Goal: Use online tool/utility: Utilize a website feature to perform a specific function

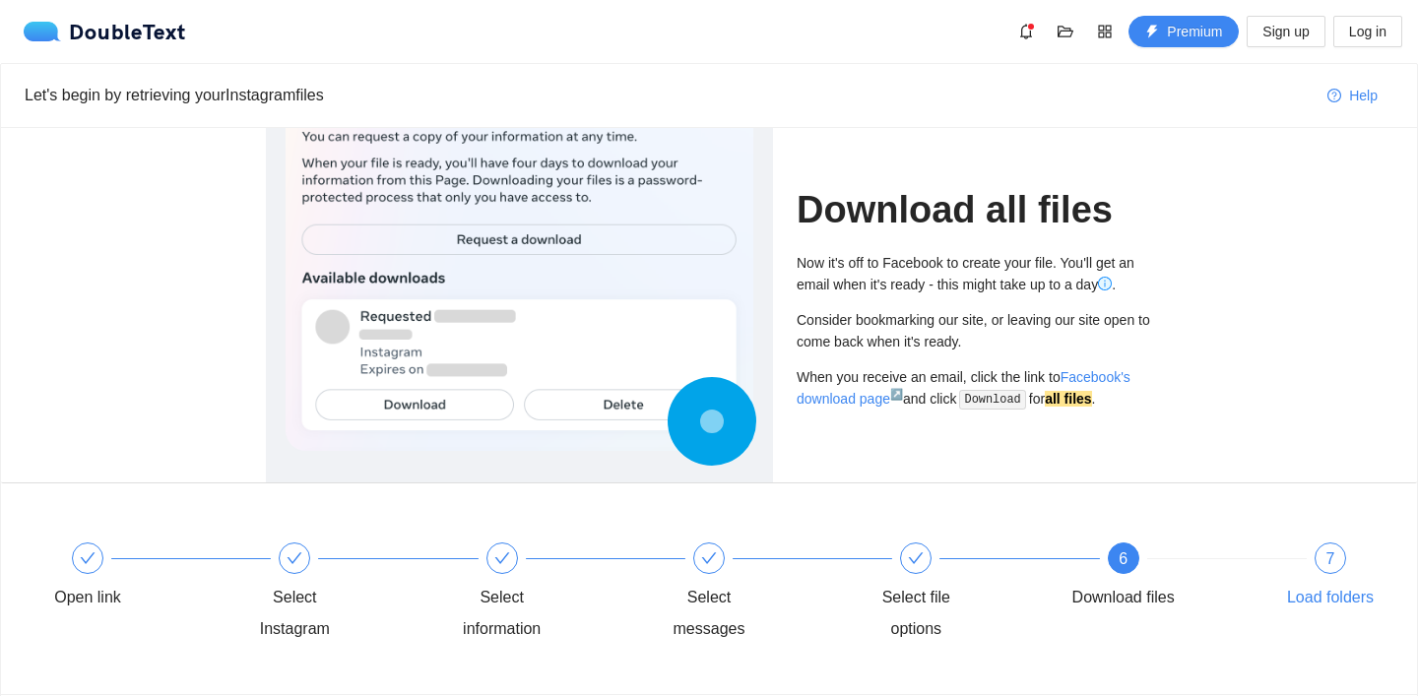
click at [1336, 564] on div "7" at bounding box center [1331, 559] width 32 height 32
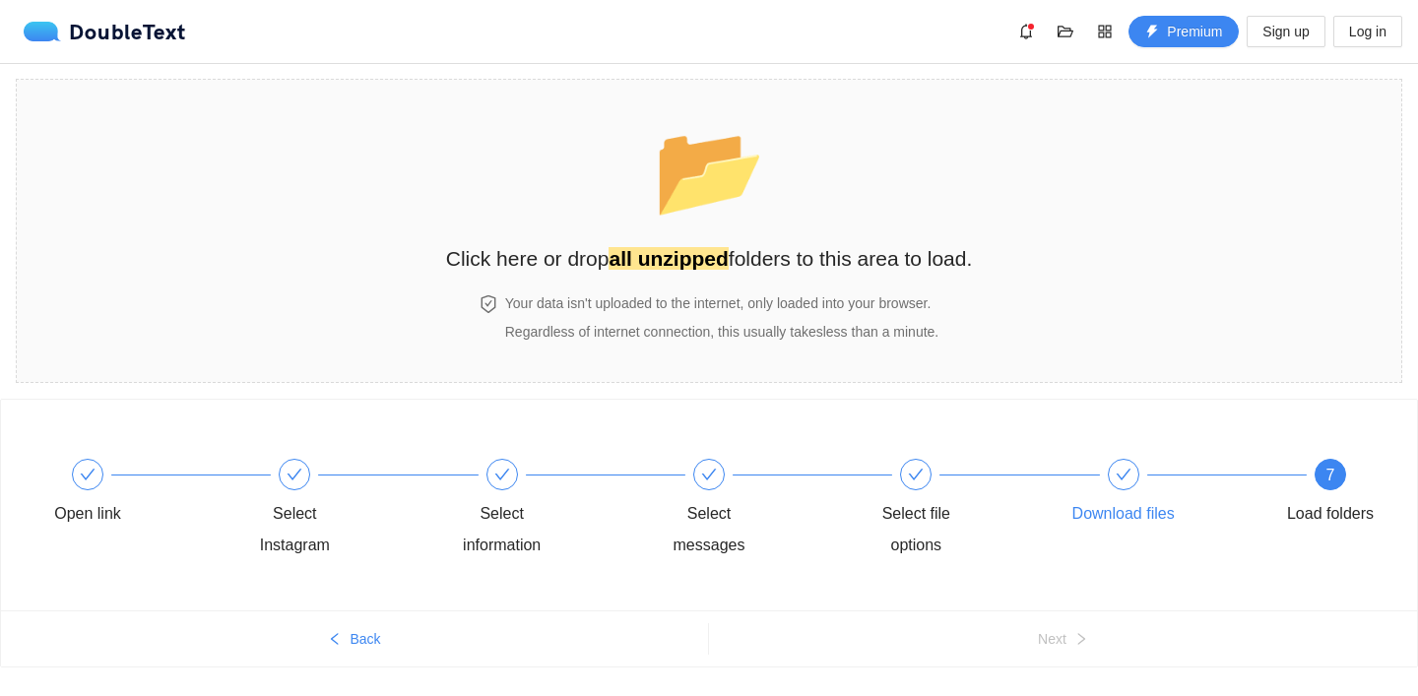
scroll to position [47, 0]
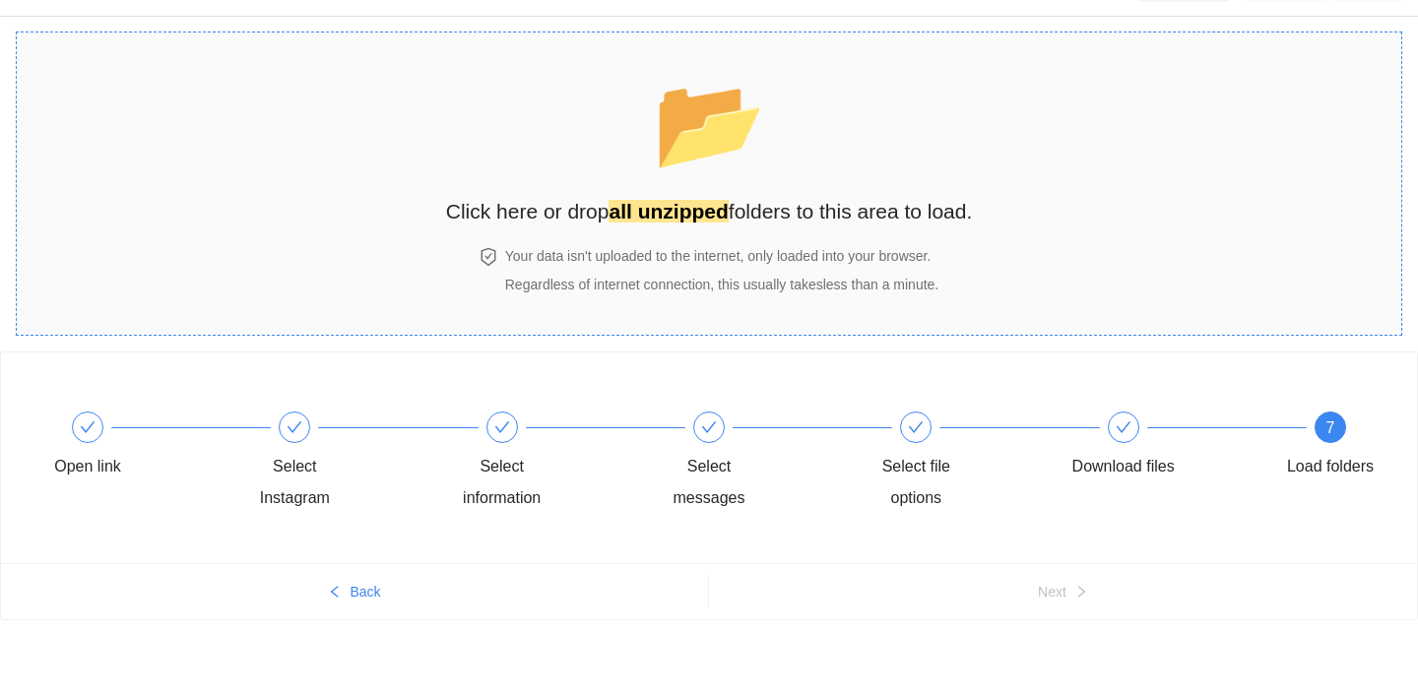
click at [690, 183] on div "📂 Click here or drop all unzipped folders to this area to load." at bounding box center [709, 139] width 527 height 175
click at [1028, 323] on section "📂 Click here or drop all unzipped folders to this area to load. Your data isn't…" at bounding box center [709, 184] width 1387 height 304
click at [274, 312] on section "📂 Click here or drop all unzipped folders to this area to load. Your data isn't…" at bounding box center [709, 184] width 1387 height 304
click at [693, 254] on h4 "Your data isn't uploaded to the internet, only loaded into your browser." at bounding box center [721, 256] width 433 height 22
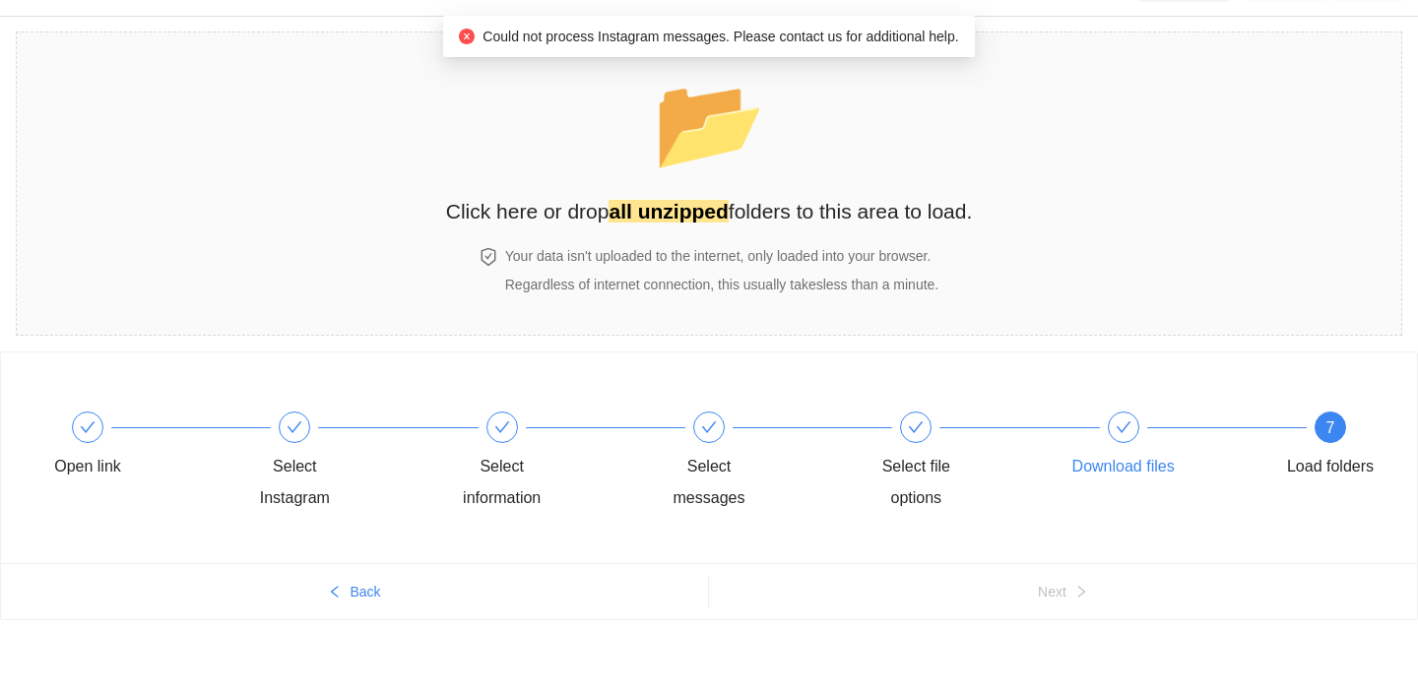
click at [1079, 452] on div "Download files" at bounding box center [1123, 467] width 102 height 32
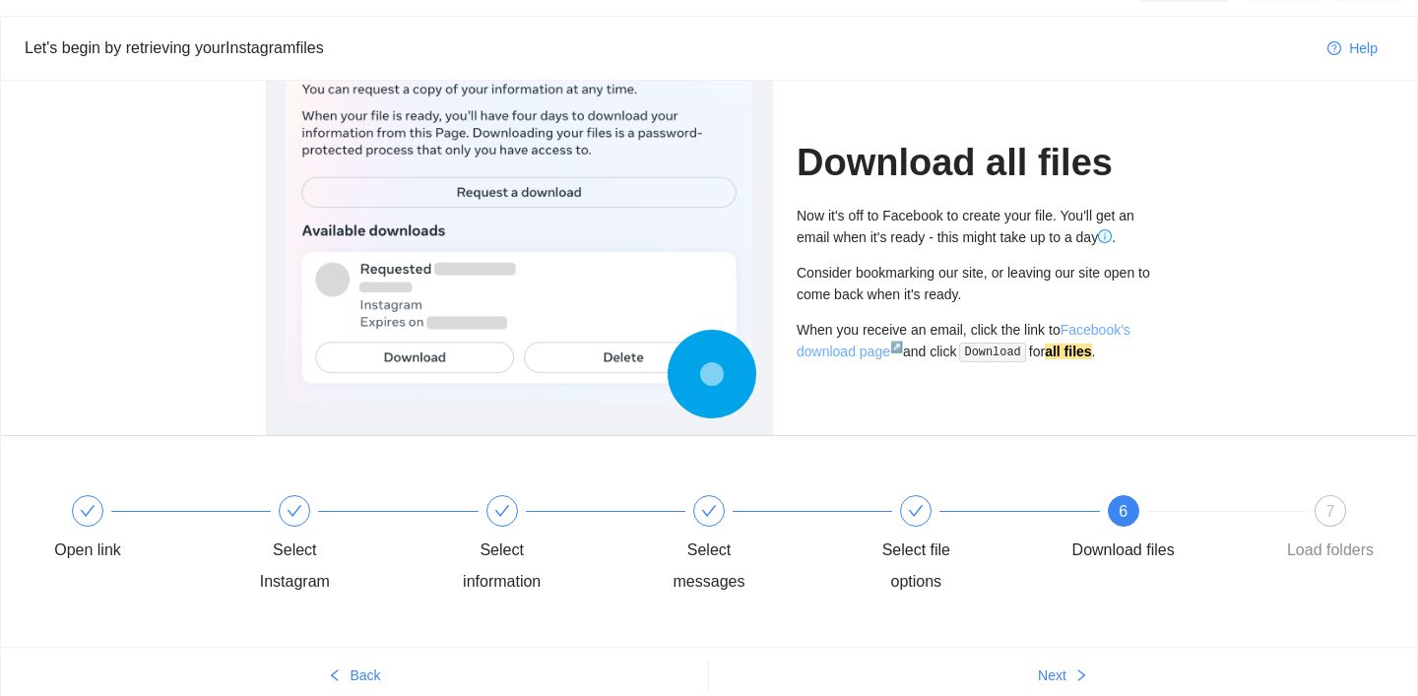
click at [1097, 330] on link "Facebook's download page ↗" at bounding box center [964, 340] width 334 height 37
click at [1020, 348] on code "Download" at bounding box center [993, 353] width 68 height 20
click at [1091, 354] on strong "all files" at bounding box center [1068, 352] width 46 height 16
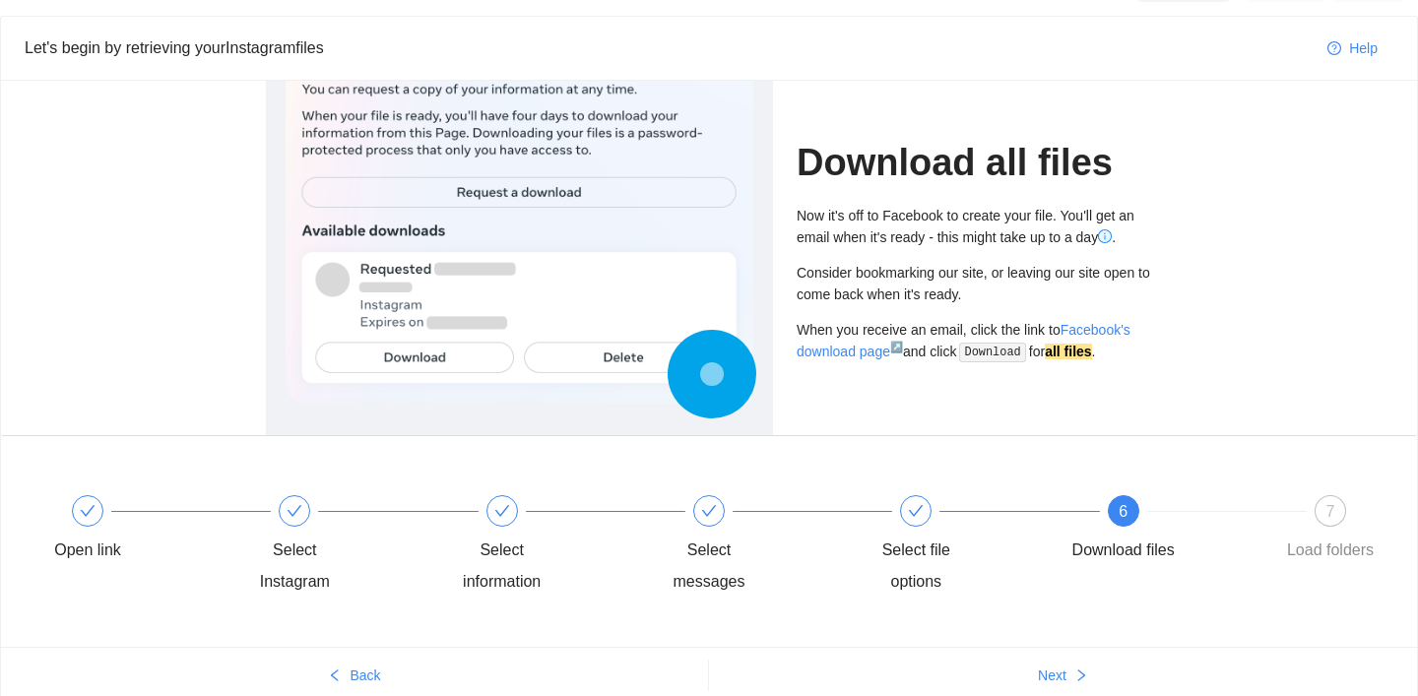
click at [1140, 388] on div "Download all files Now it's off to Facebook to create your file. You'll get an …" at bounding box center [975, 258] width 356 height 355
click at [938, 291] on div "Consider bookmarking our site, or leaving our site open to come back when it's …" at bounding box center [975, 283] width 356 height 43
click at [1319, 514] on div "7" at bounding box center [1331, 511] width 32 height 32
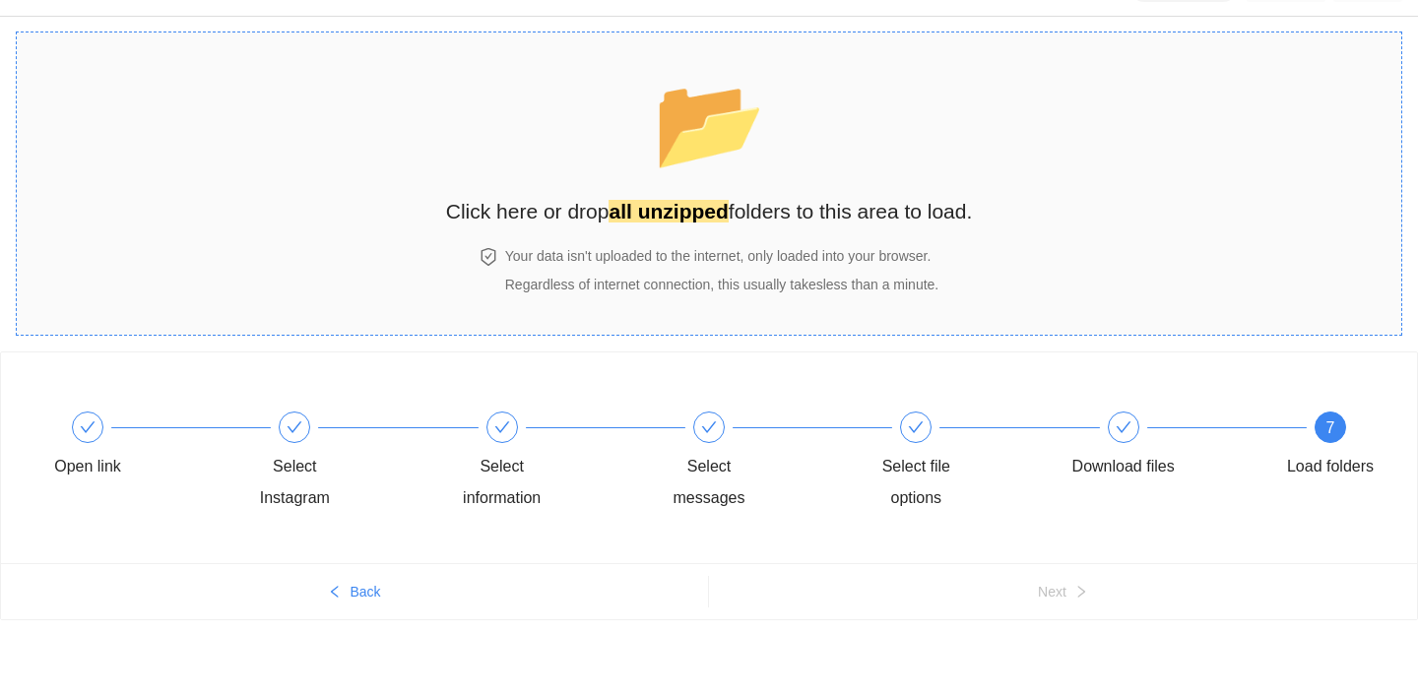
click at [680, 256] on h4 "Your data isn't uploaded to the internet, only loaded into your browser." at bounding box center [721, 256] width 433 height 22
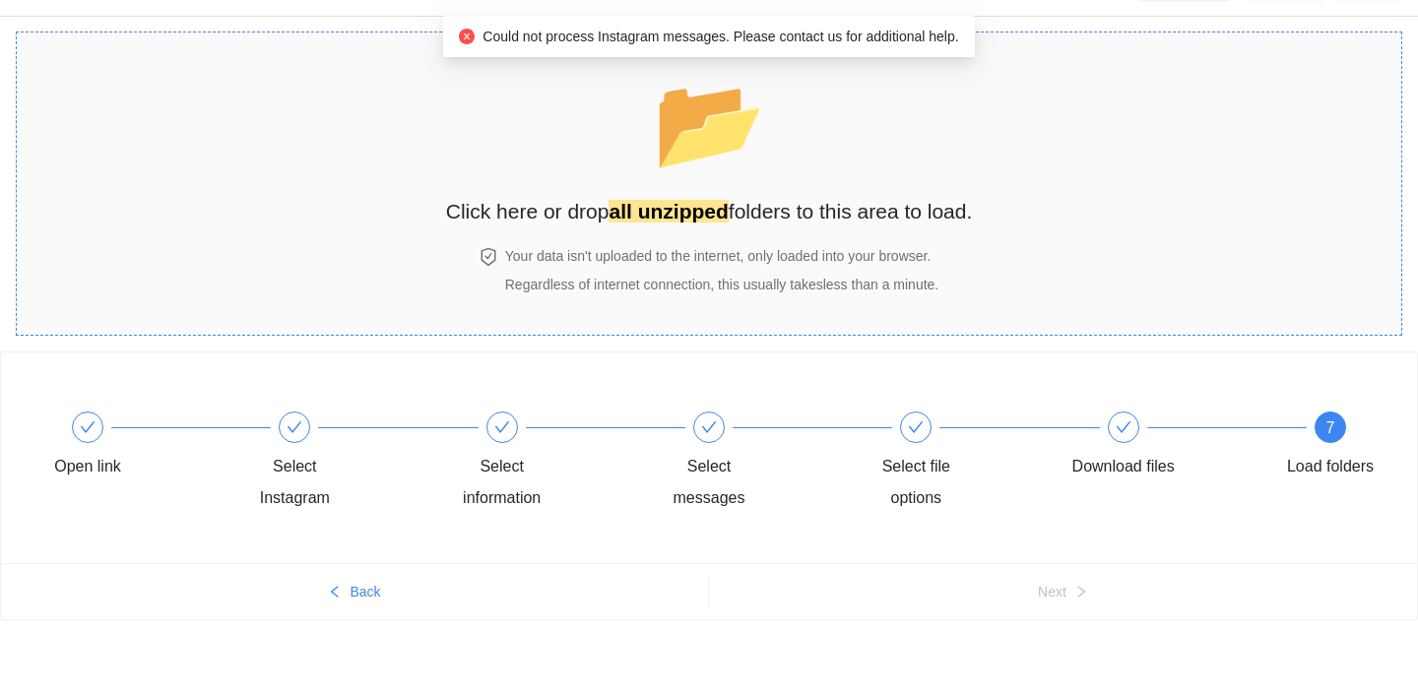
click at [837, 170] on div "📂 Click here or drop all unzipped folders to this area to load." at bounding box center [709, 139] width 527 height 175
click at [877, 142] on div "📂 Click here or drop all unzipped folders to this area to load." at bounding box center [709, 139] width 527 height 175
click at [746, 261] on h4 "Your data isn't uploaded to the internet, only loaded into your browser." at bounding box center [721, 256] width 433 height 22
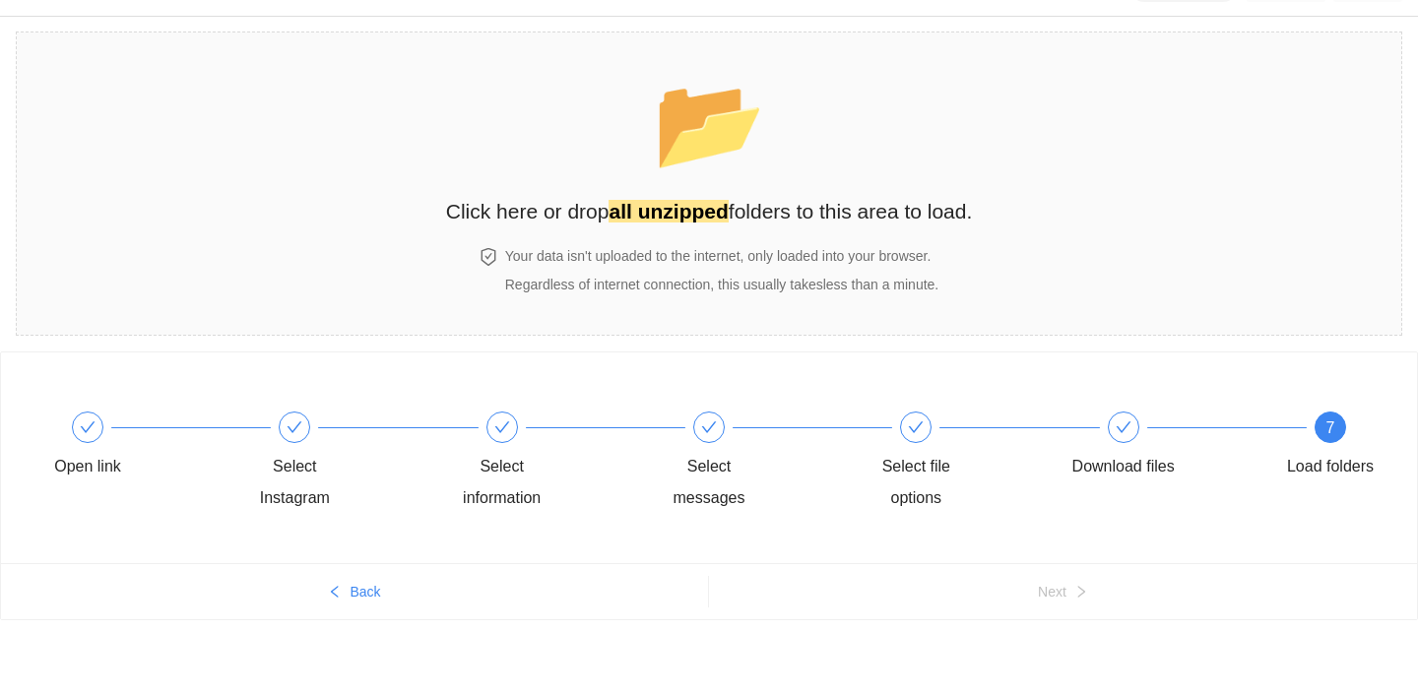
scroll to position [0, 0]
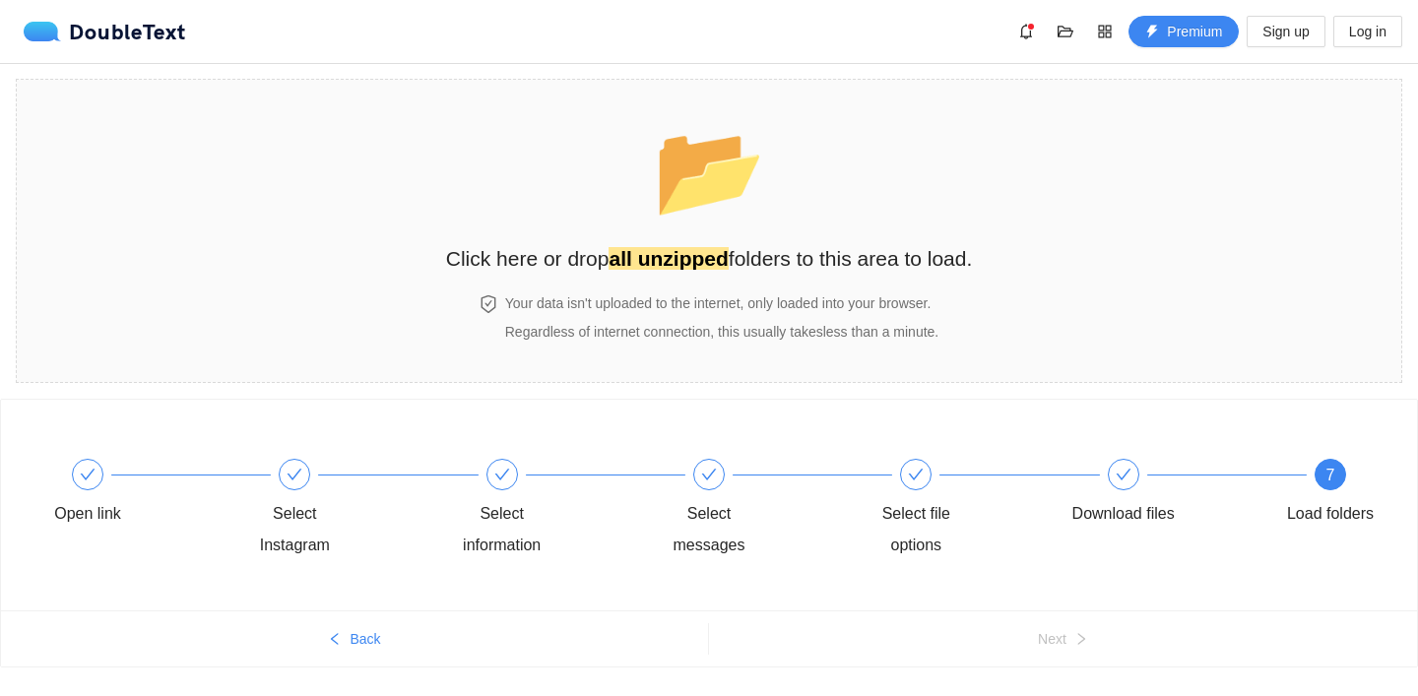
click at [157, 44] on div "DoubleText Premium Sign up Log in" at bounding box center [713, 32] width 1379 height 32
click at [153, 22] on div "DoubleText" at bounding box center [105, 32] width 162 height 20
